Goal: Information Seeking & Learning: Learn about a topic

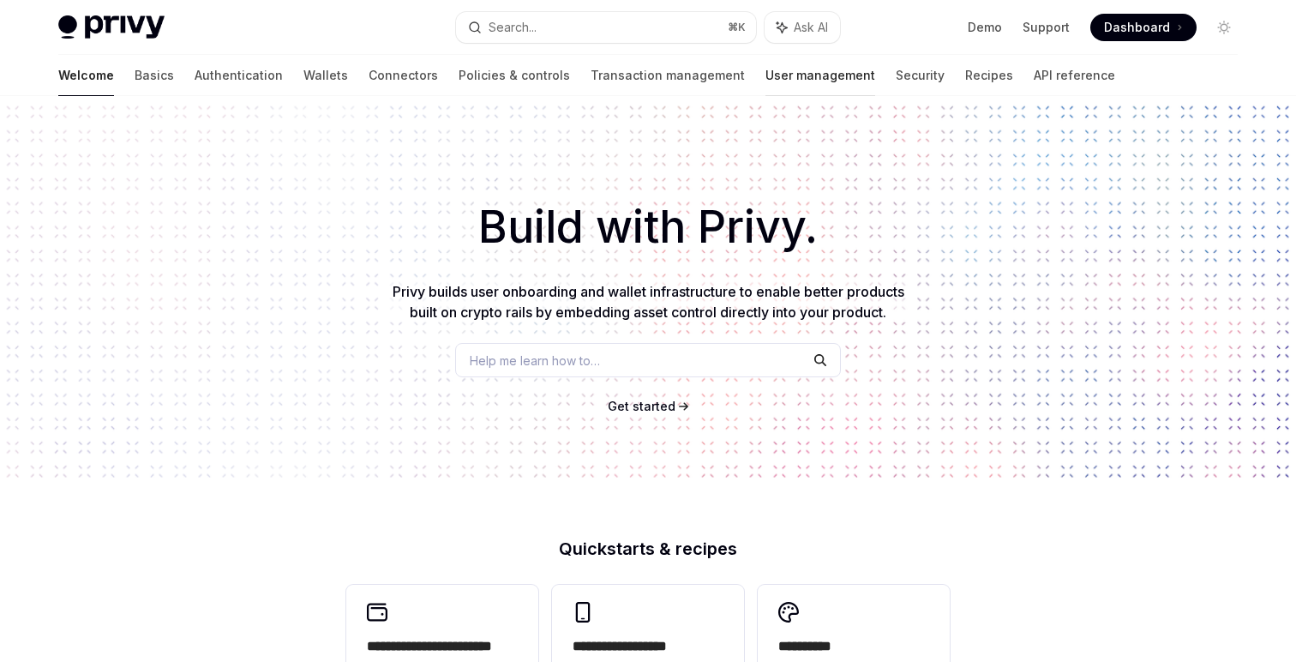
click at [766, 69] on link "User management" at bounding box center [821, 75] width 110 height 41
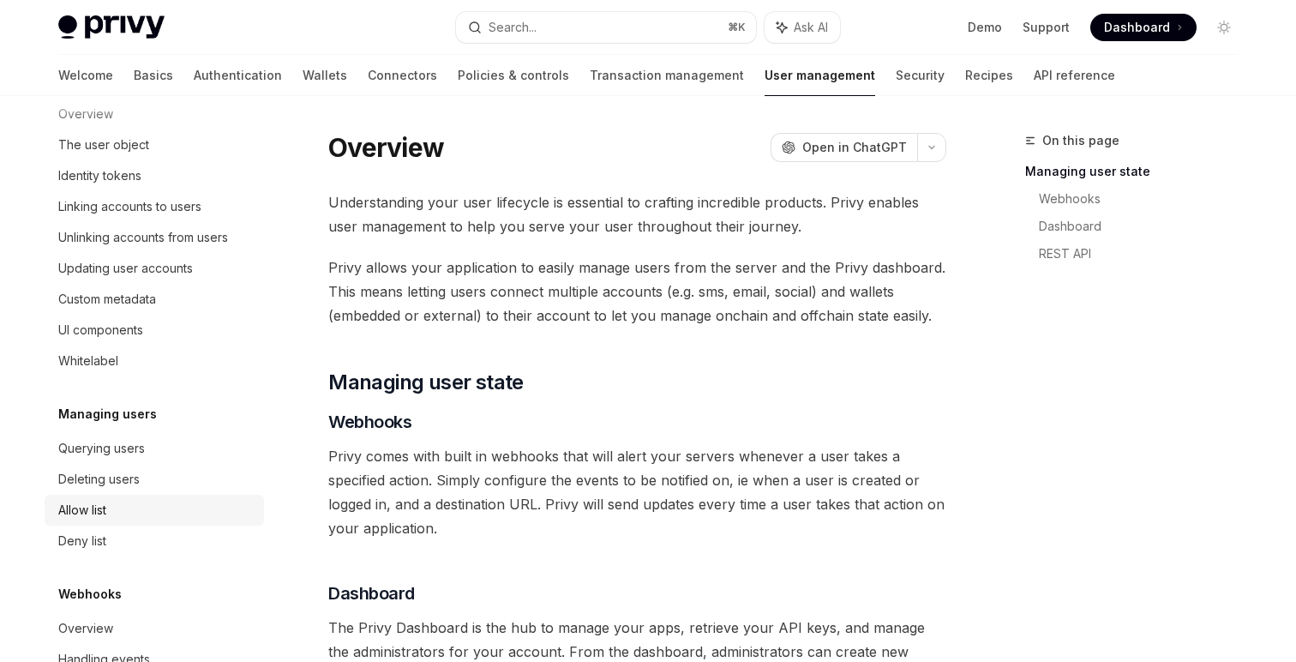
scroll to position [309, 0]
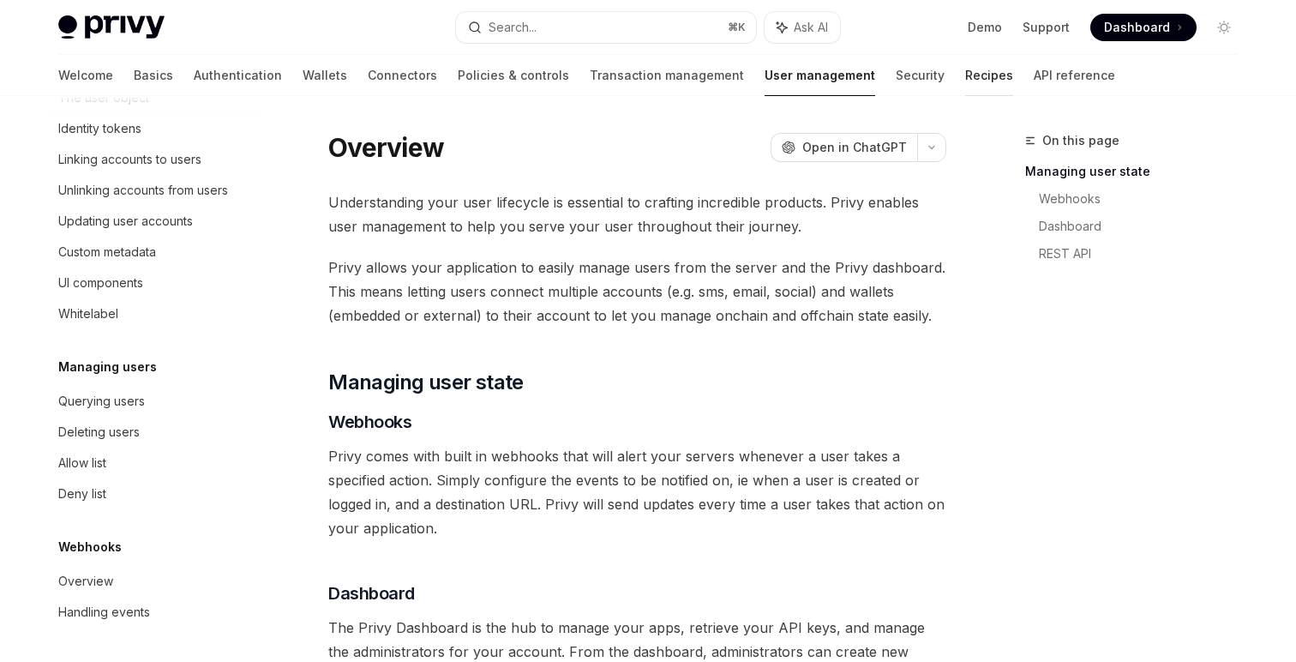
click at [965, 76] on link "Recipes" at bounding box center [989, 75] width 48 height 41
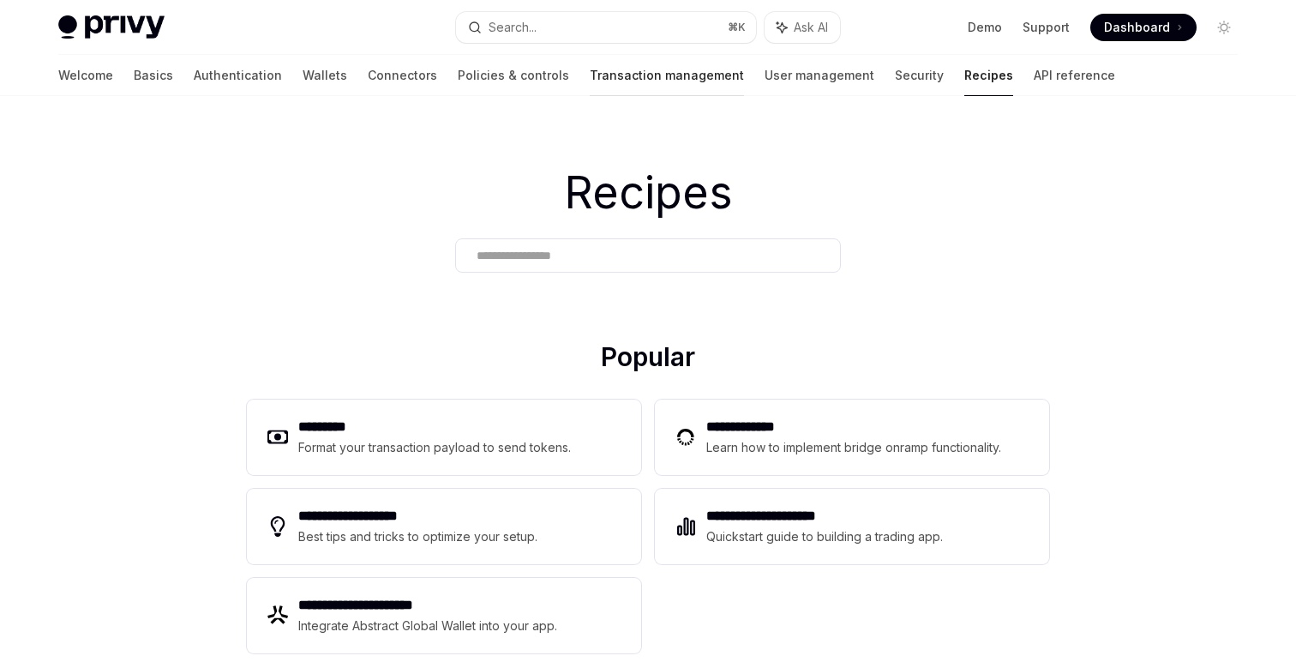
click at [590, 80] on link "Transaction management" at bounding box center [667, 75] width 154 height 41
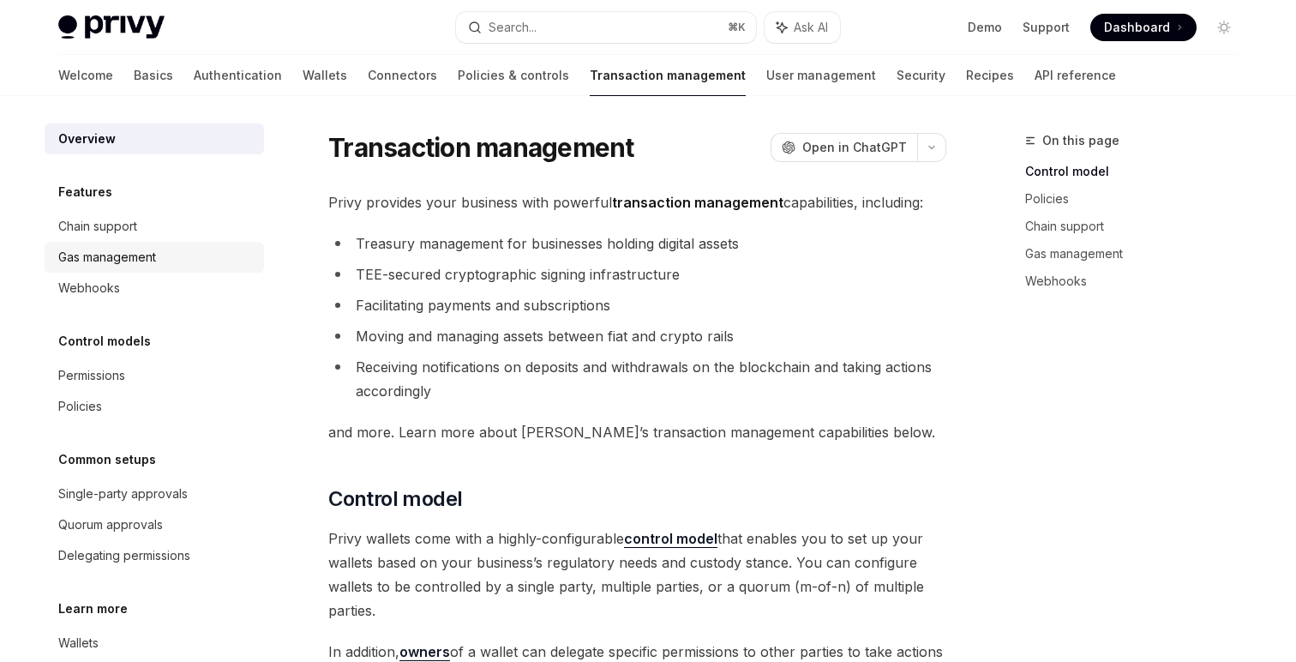
click at [135, 260] on div "Gas management" at bounding box center [107, 257] width 98 height 21
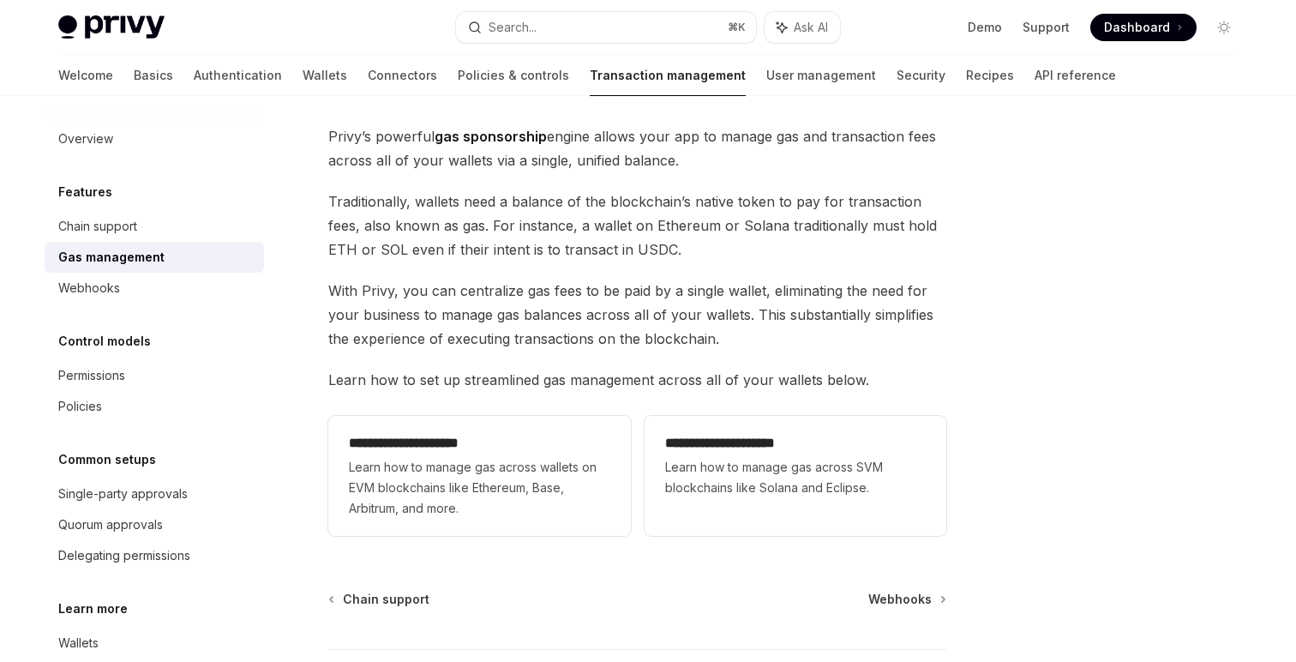
scroll to position [100, 0]
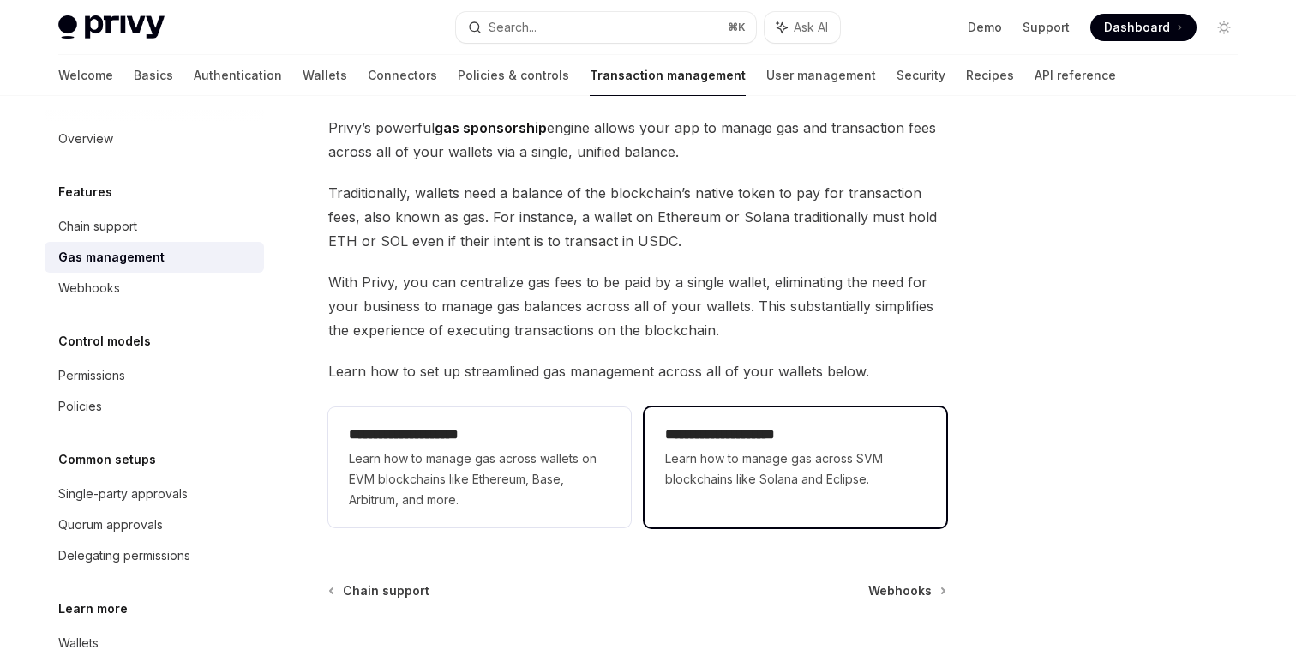
click at [733, 441] on h2 "**********" at bounding box center [795, 434] width 261 height 21
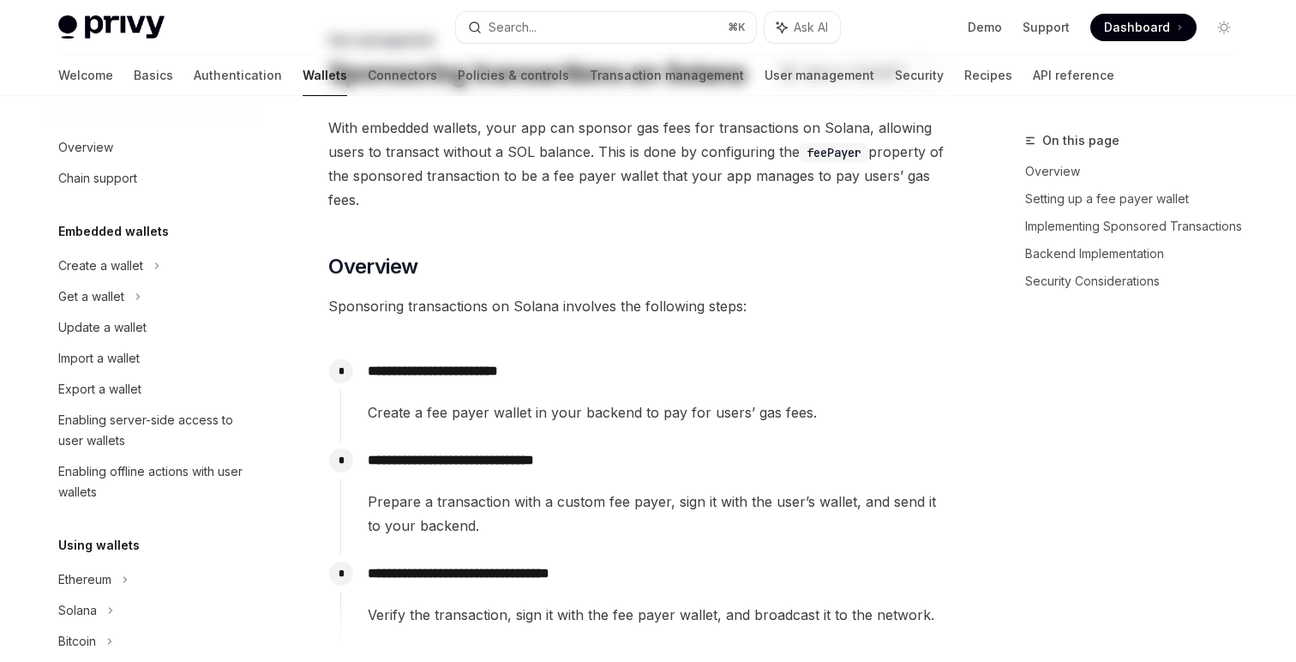
type textarea "*"
